Goal: Complete application form

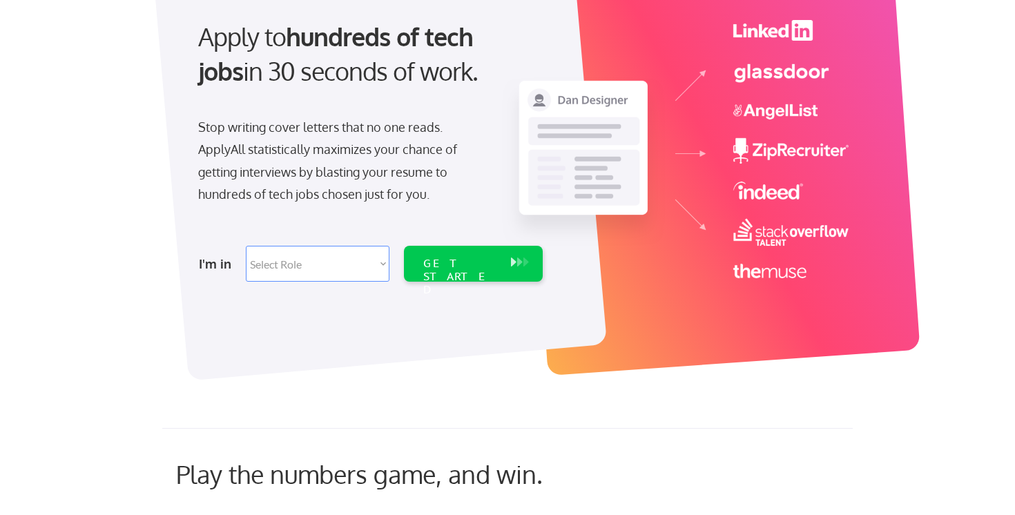
scroll to position [196, 0]
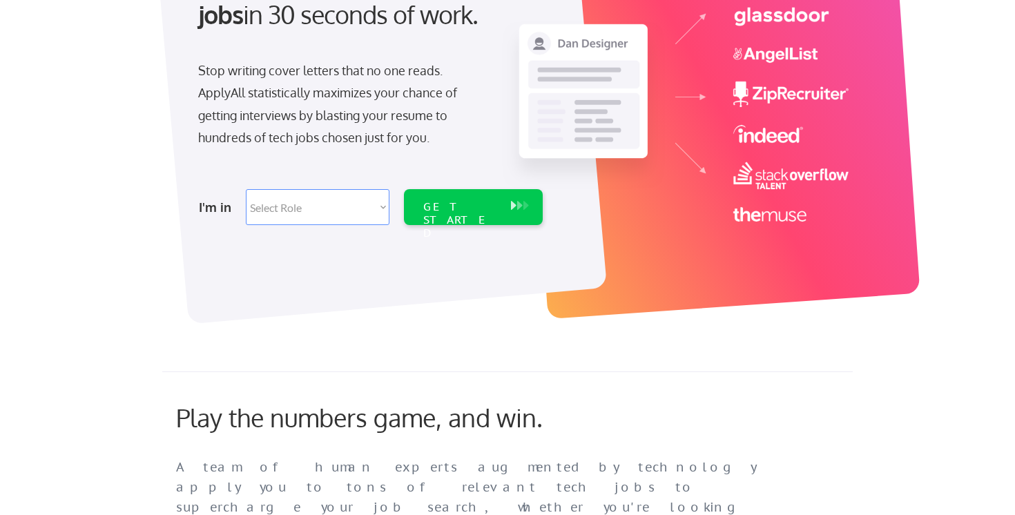
click at [301, 213] on select "Select Role Software Engineering Product Management Customer Success Sales UI/U…" at bounding box center [318, 207] width 144 height 36
select select ""engineering""
click at [246, 189] on select "Select Role Software Engineering Product Management Customer Success Sales UI/U…" at bounding box center [318, 207] width 144 height 36
select select ""engineering""
click at [417, 213] on div "GET STARTED" at bounding box center [460, 207] width 88 height 36
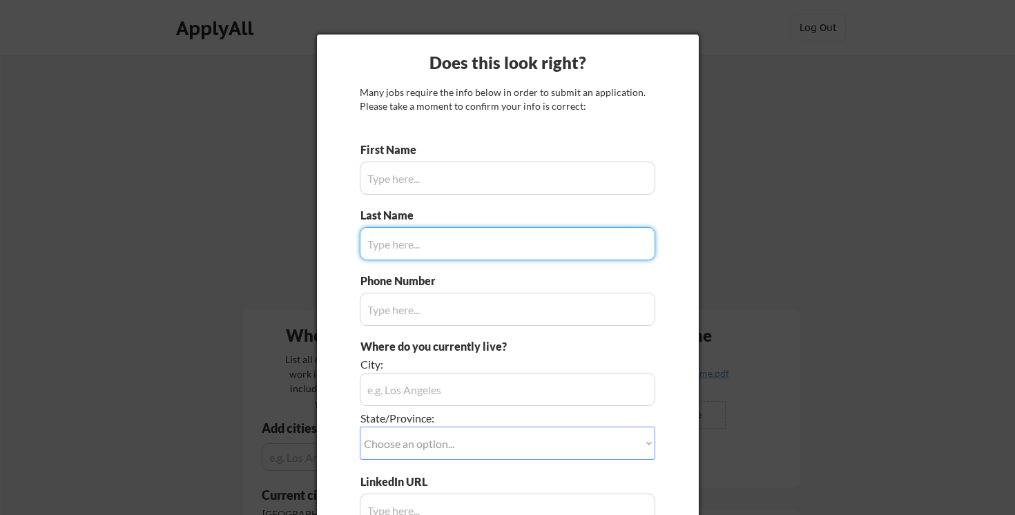
click at [525, 173] on input "input" at bounding box center [507, 178] width 295 height 33
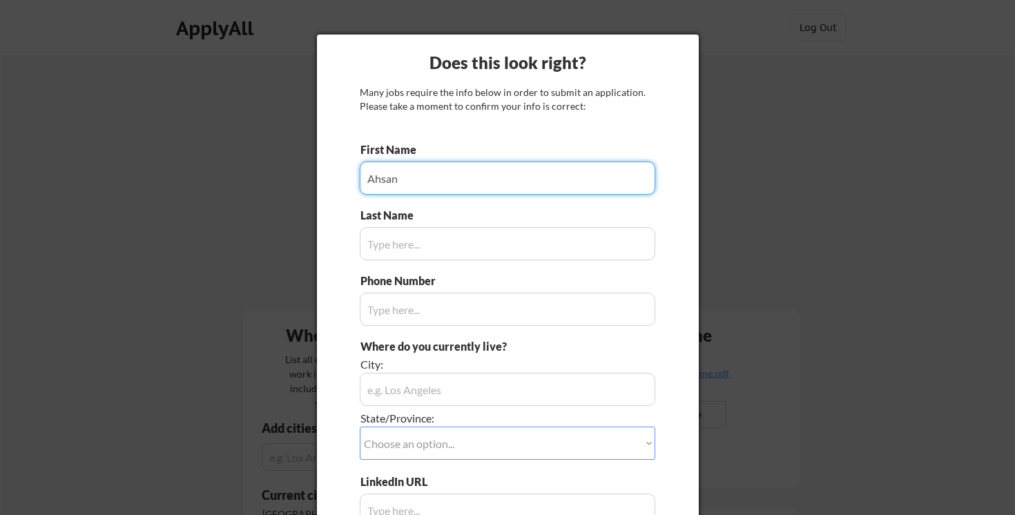
type input "Ahsan"
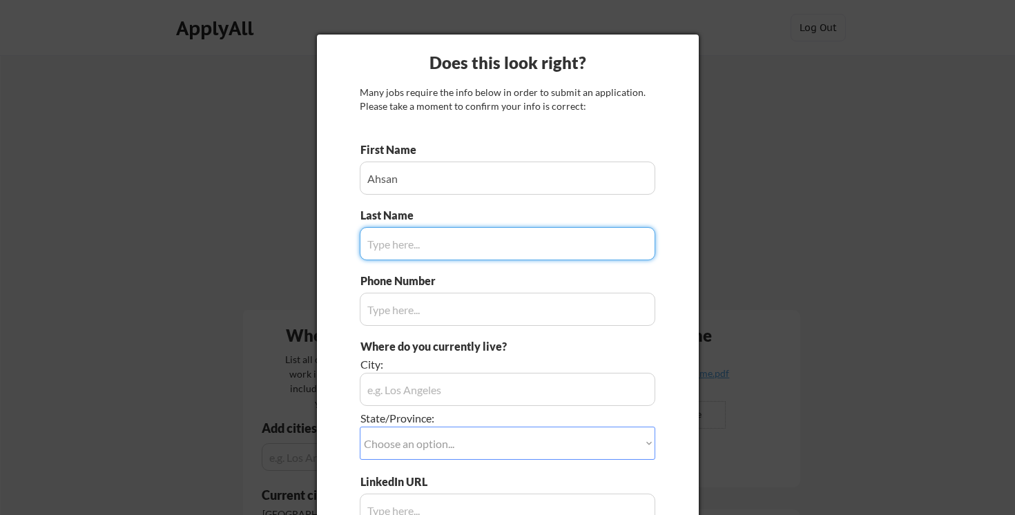
click at [500, 253] on input "input" at bounding box center [507, 243] width 295 height 33
type input "Shawl"
click at [483, 300] on input "input" at bounding box center [507, 309] width 295 height 33
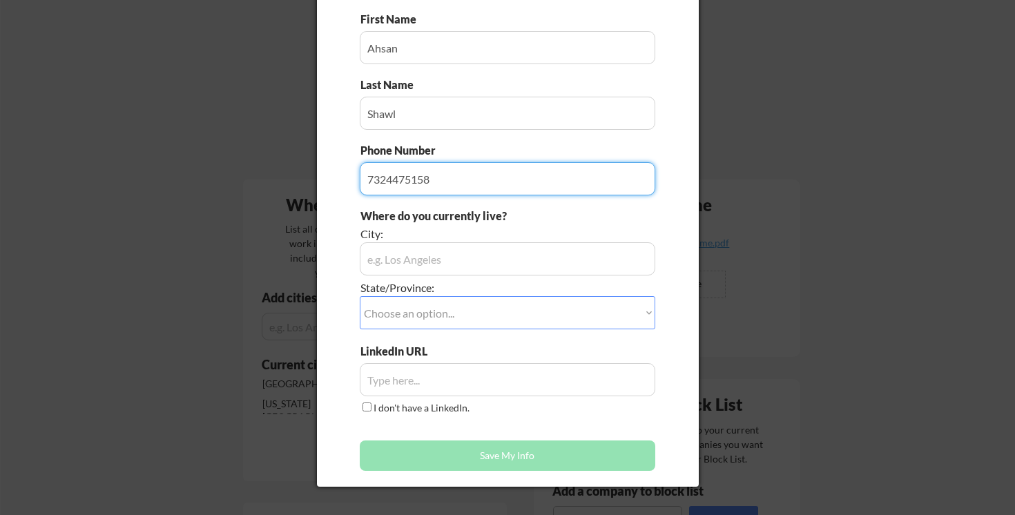
scroll to position [153, 0]
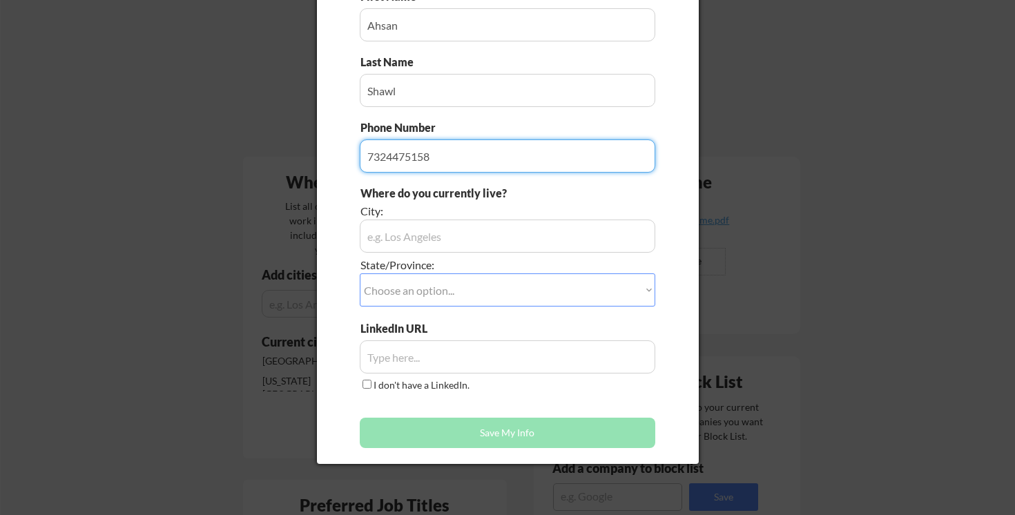
type input "7324475158"
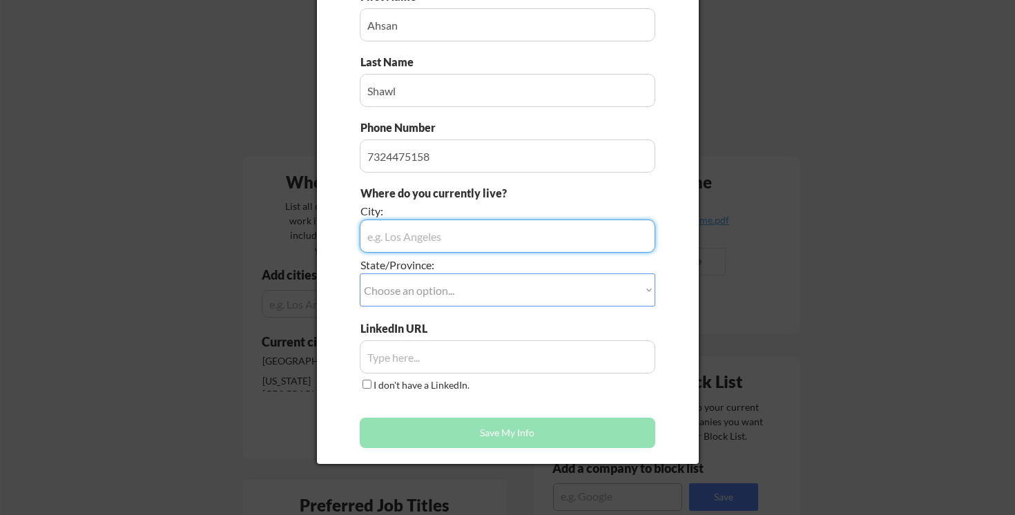
click at [463, 239] on input "input" at bounding box center [507, 236] width 295 height 33
type input "e"
type input "New York"
click at [460, 293] on select "Choose an option... Other/Not Applicable Alabama Alaska Alberta Arizona Arkansa…" at bounding box center [507, 289] width 295 height 33
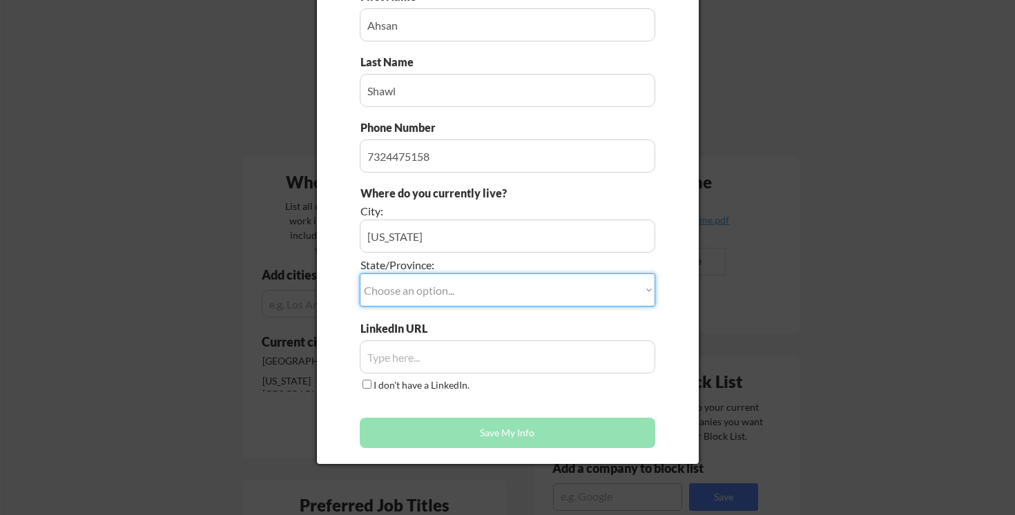
select select ""New York""
click at [360, 273] on select "Choose an option... Other/Not Applicable Alabama Alaska Alberta Arizona Arkansa…" at bounding box center [507, 289] width 295 height 33
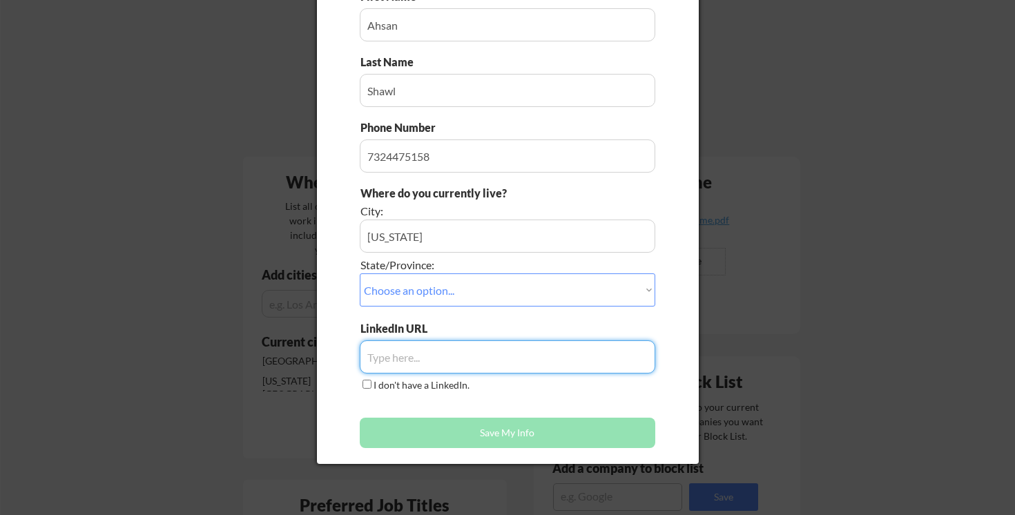
click at [478, 359] on input "input" at bounding box center [507, 356] width 295 height 33
paste input "Erik Langert"
type input "Erik Langert"
click at [422, 369] on input "input" at bounding box center [507, 356] width 295 height 33
paste input "https://www.linkedin.com/in/ahsan-shawl/"
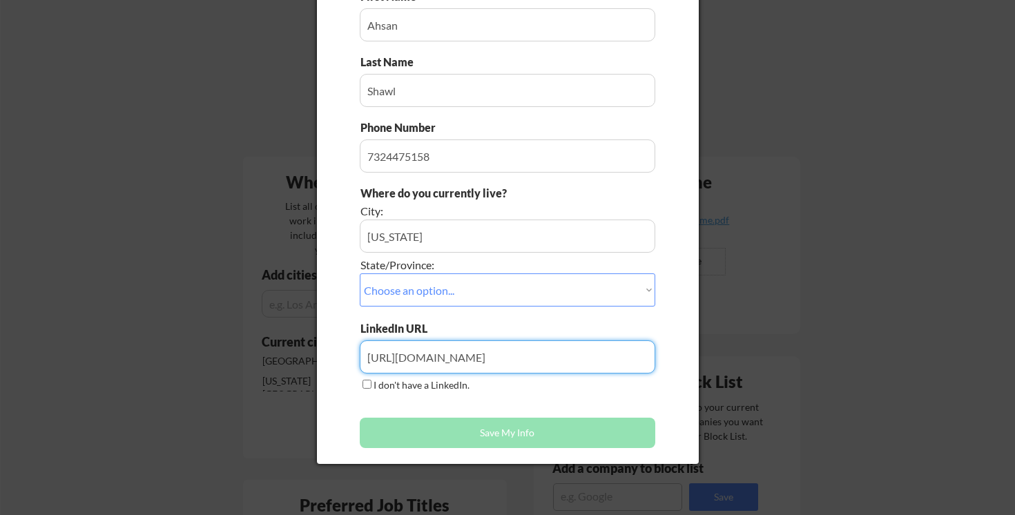
type input "https://www.linkedin.com/in/ahsan-shawl/"
click at [467, 427] on button "Save My Info" at bounding box center [507, 433] width 295 height 30
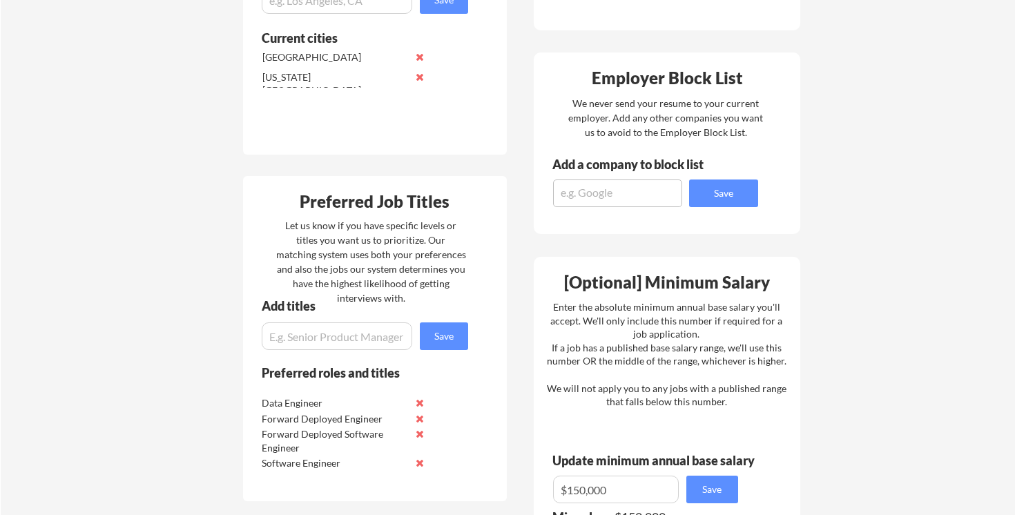
scroll to position [0, 0]
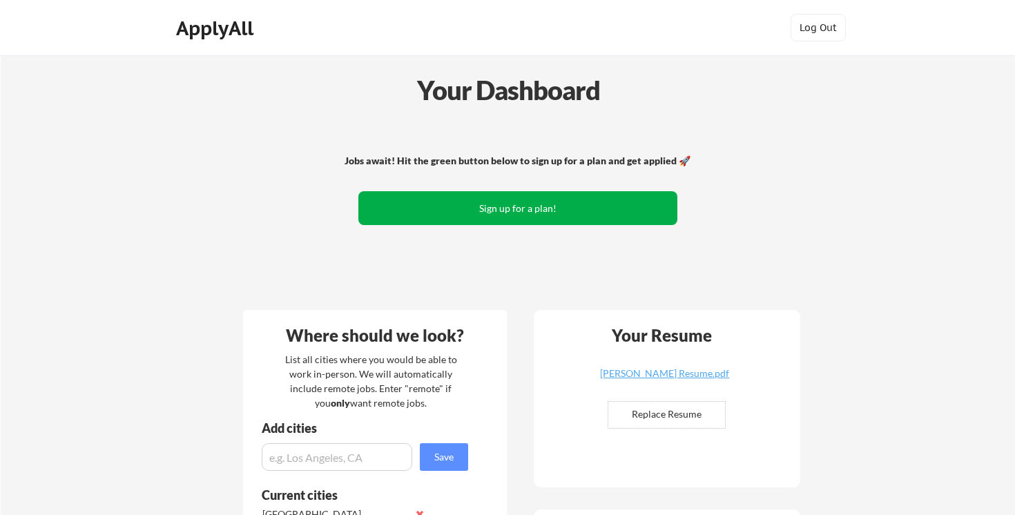
click at [537, 217] on button "Sign up for a plan!" at bounding box center [517, 208] width 319 height 34
